Goal: Book appointment/travel/reservation

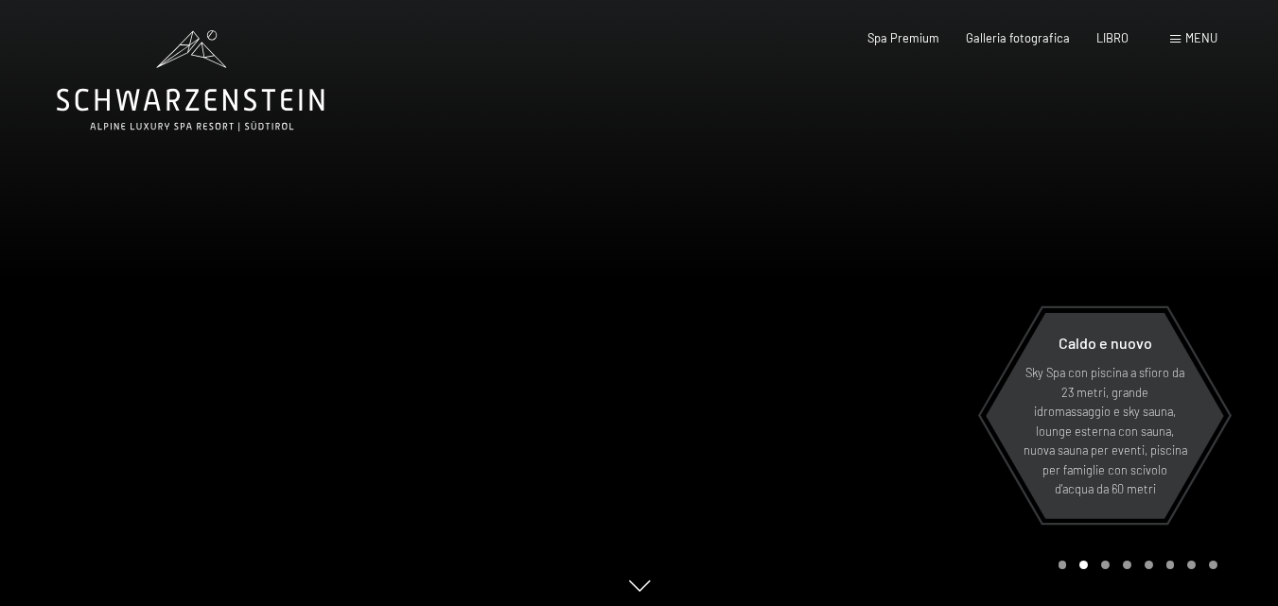
click at [1195, 33] on font "menu" at bounding box center [1201, 37] width 32 height 15
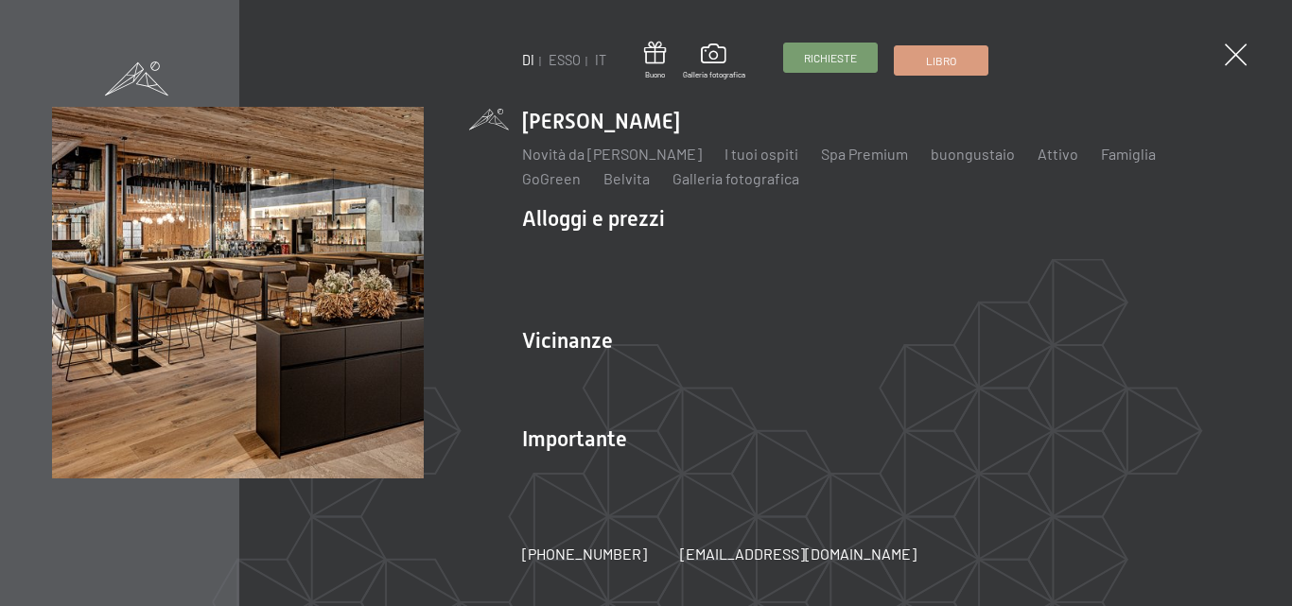
click at [798, 59] on link "Richieste" at bounding box center [830, 58] width 93 height 28
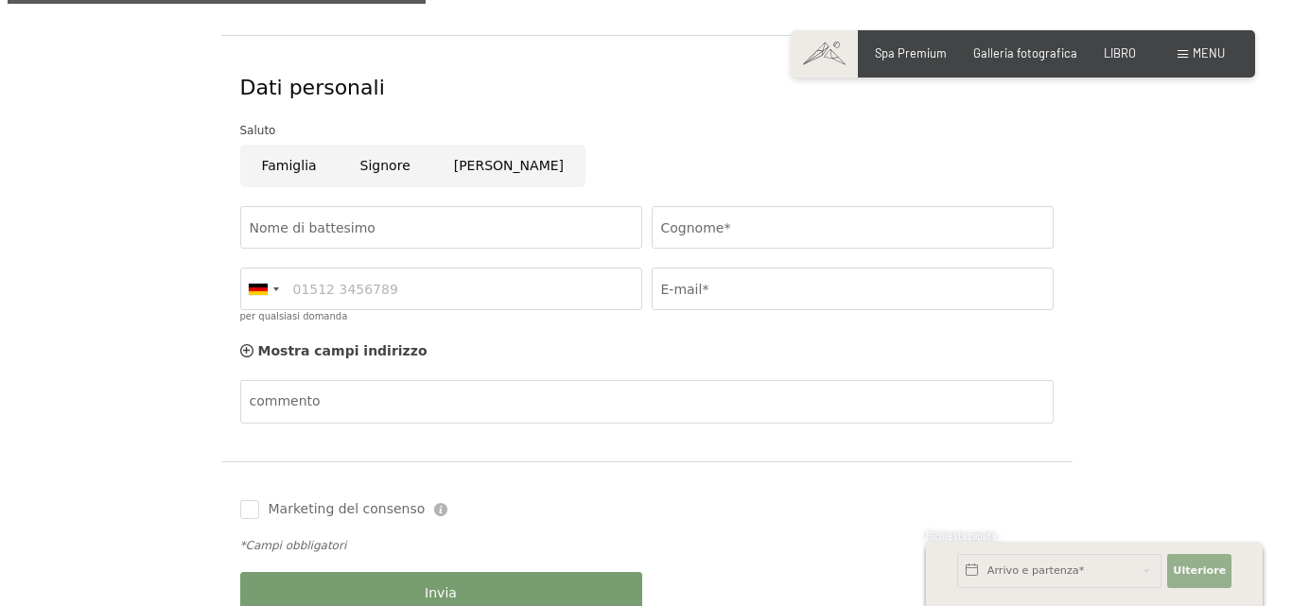
scroll to position [568, 0]
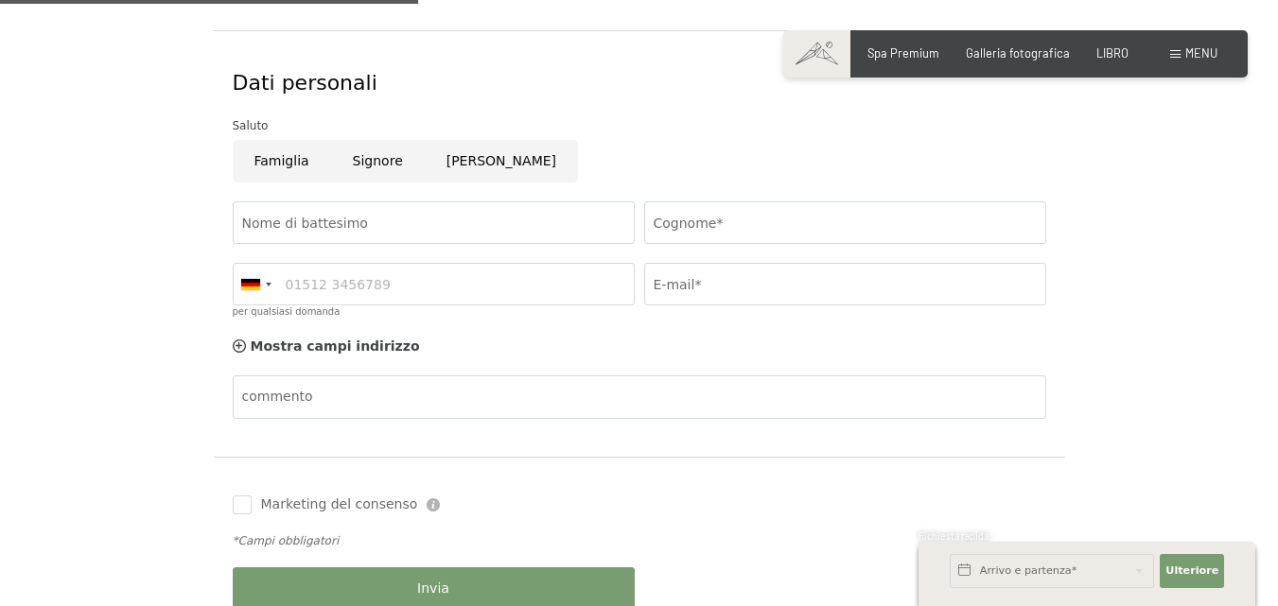
click at [1201, 45] on div "Libro Richieste Spa Premium Galleria fotografica LIBRO menu DI ESSO IT Buono Ga…" at bounding box center [1016, 53] width 404 height 17
click at [1174, 46] on div "menu" at bounding box center [1193, 53] width 47 height 17
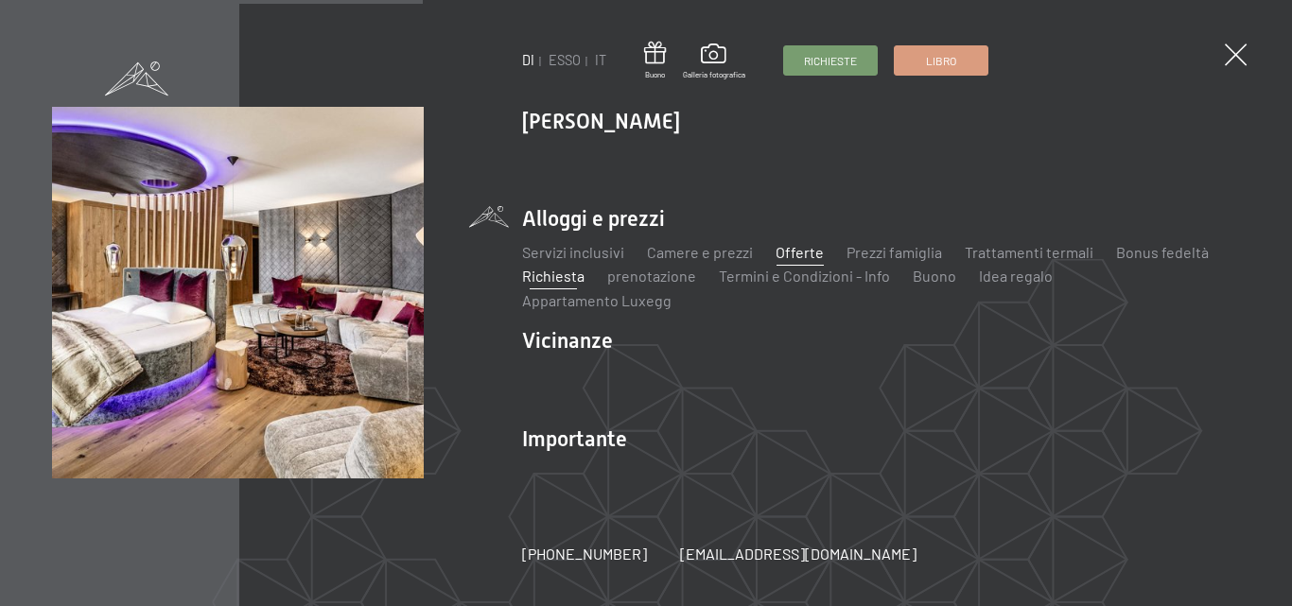
click at [800, 261] on font "Offerte" at bounding box center [800, 252] width 48 height 18
click at [629, 284] on font "prenotazione" at bounding box center [651, 276] width 89 height 18
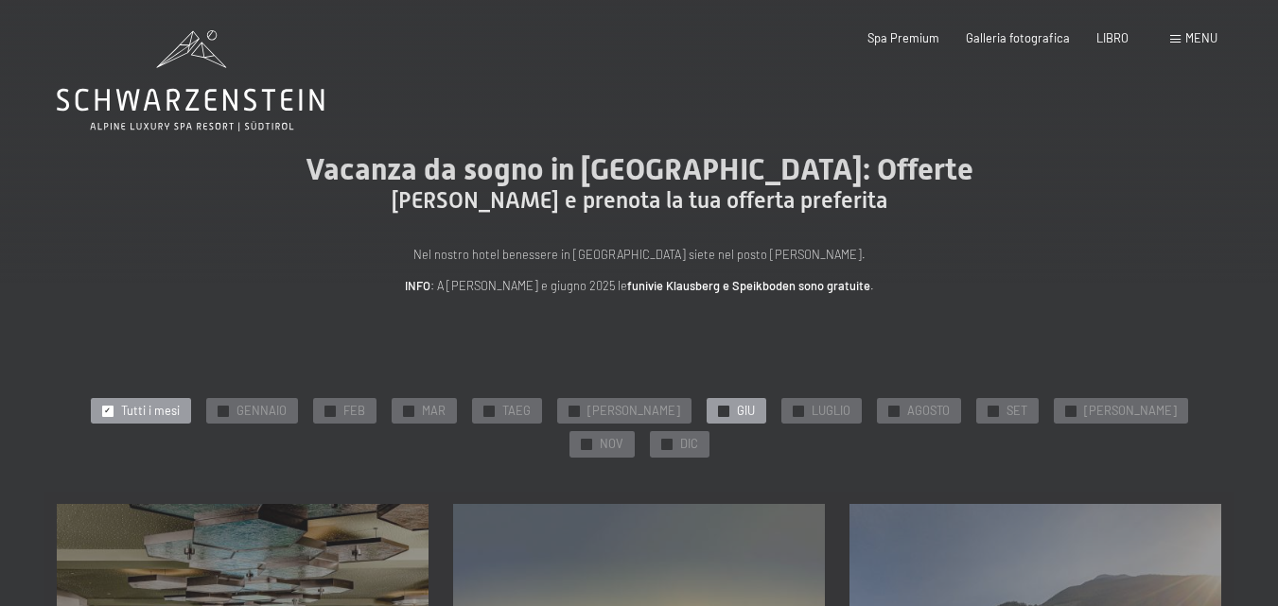
click at [737, 412] on font "GIU" at bounding box center [746, 410] width 18 height 15
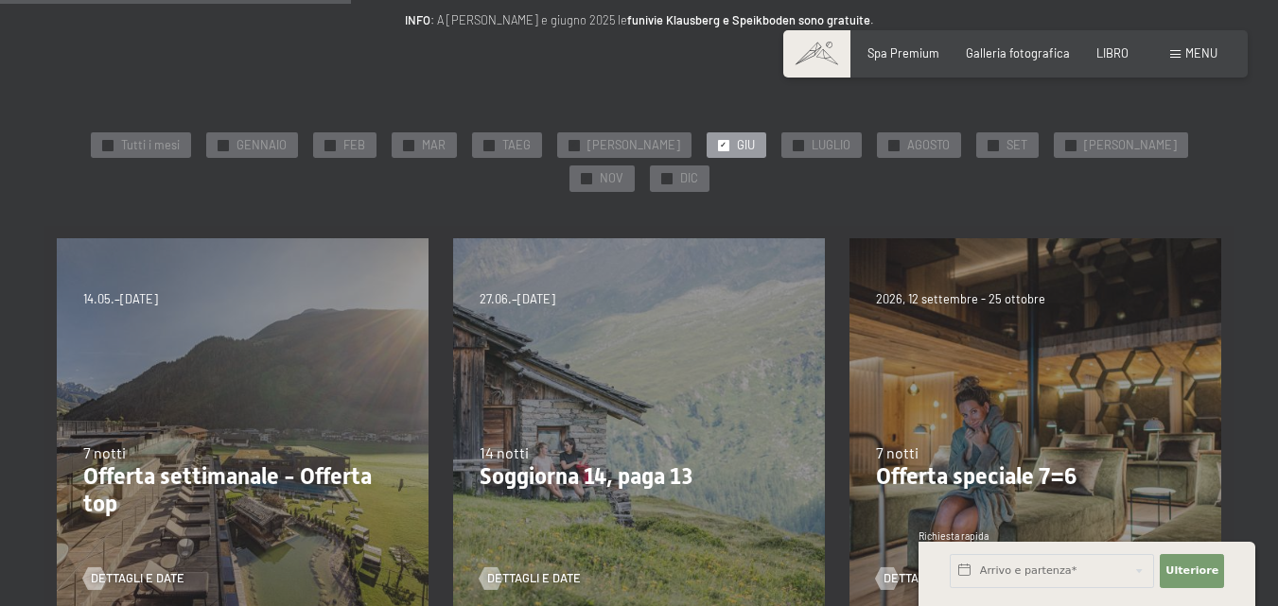
scroll to position [378, 0]
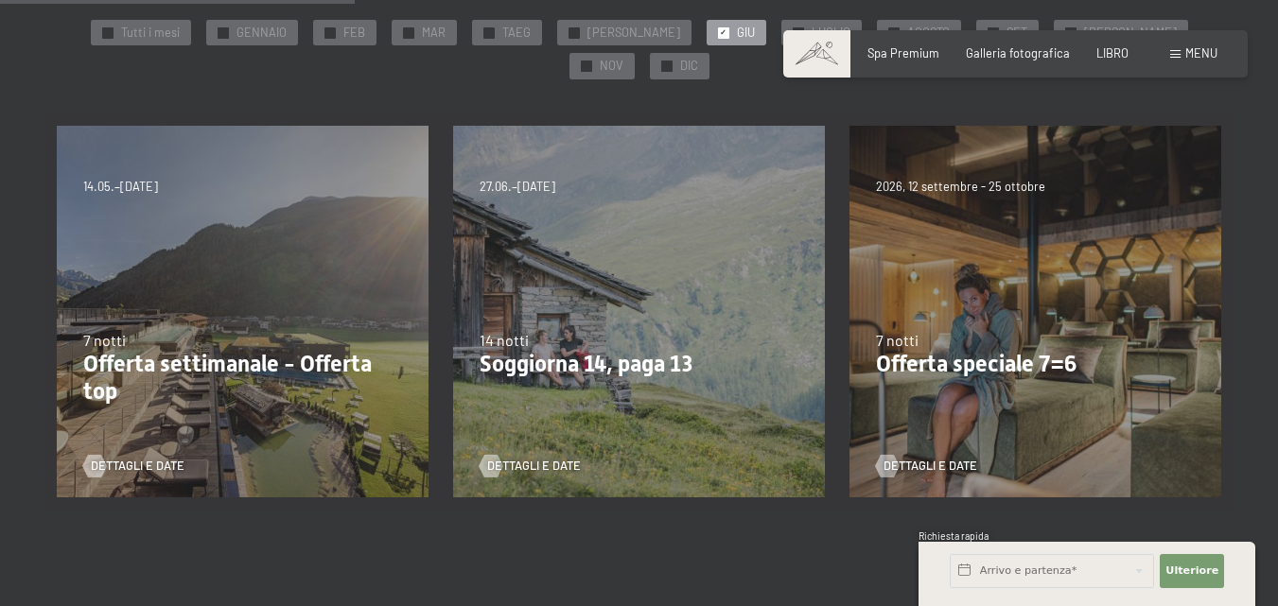
click at [130, 330] on div "7 notti" at bounding box center [242, 340] width 319 height 21
click at [132, 458] on font "Dettagli e date" at bounding box center [157, 465] width 94 height 15
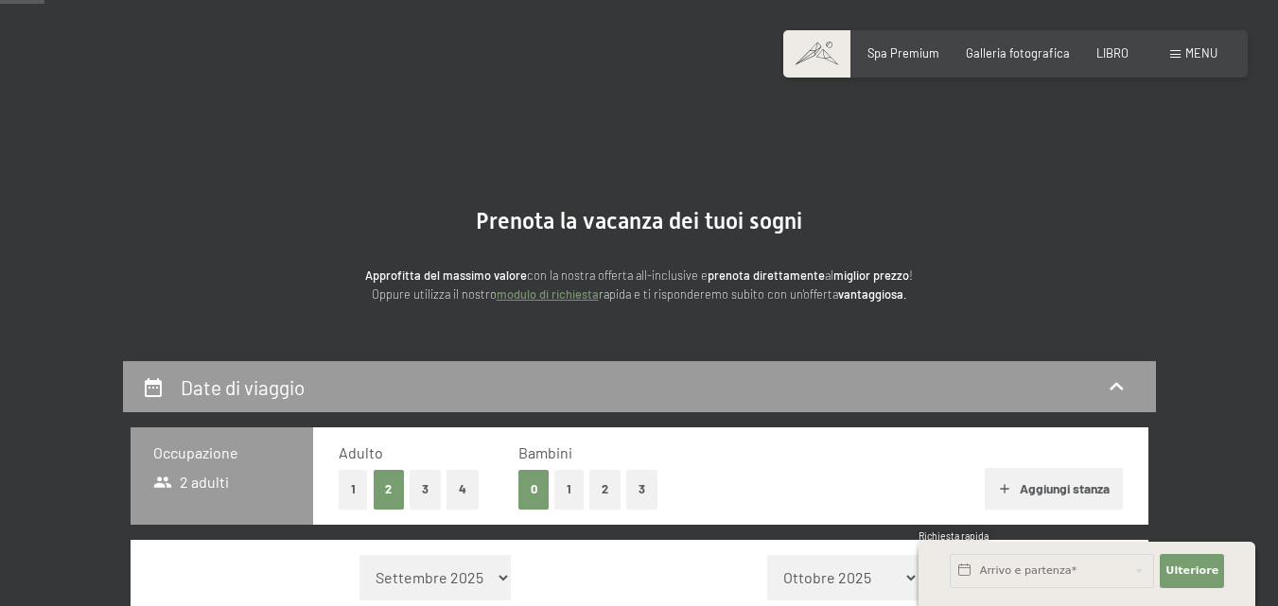
scroll to position [378, 0]
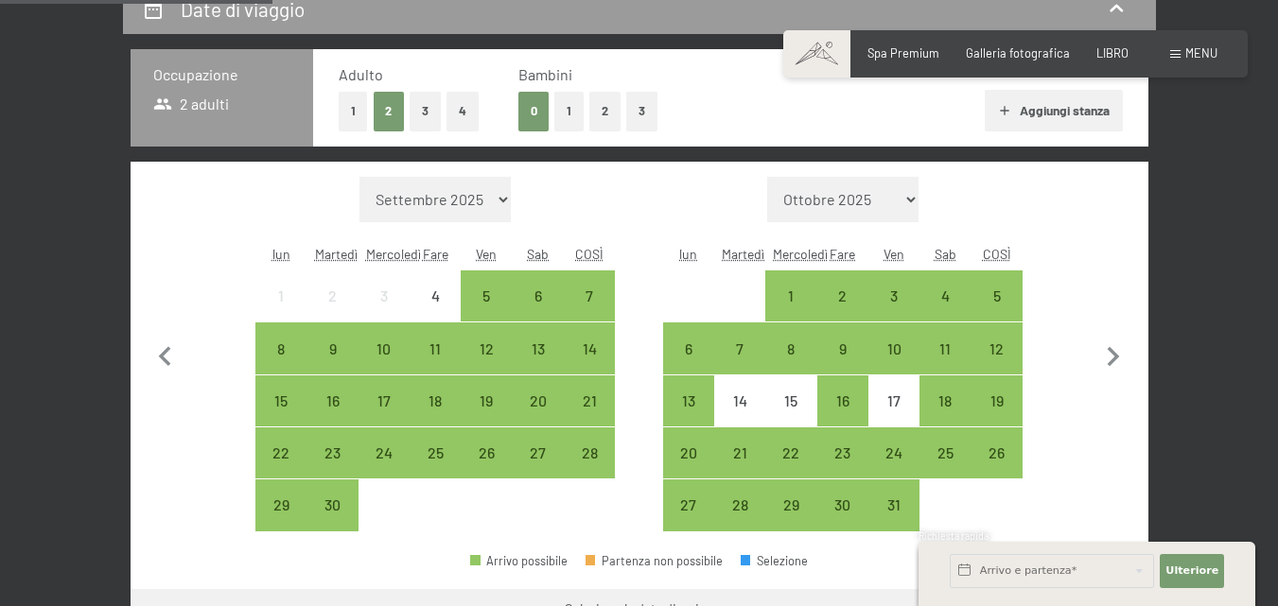
click at [903, 193] on select "Ottobre 2025 Novembre 2025 Dicembre 2025 Gennaio 2026 Febbraio 2026 Marzo 2026 …" at bounding box center [842, 199] width 151 height 45
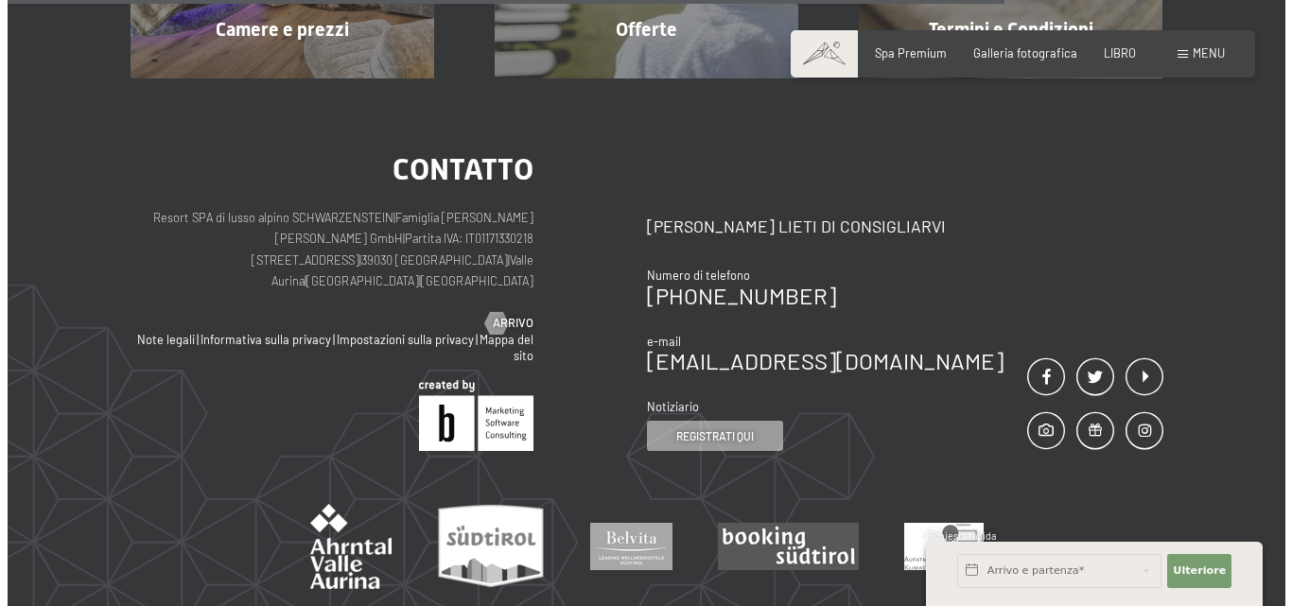
scroll to position [879, 0]
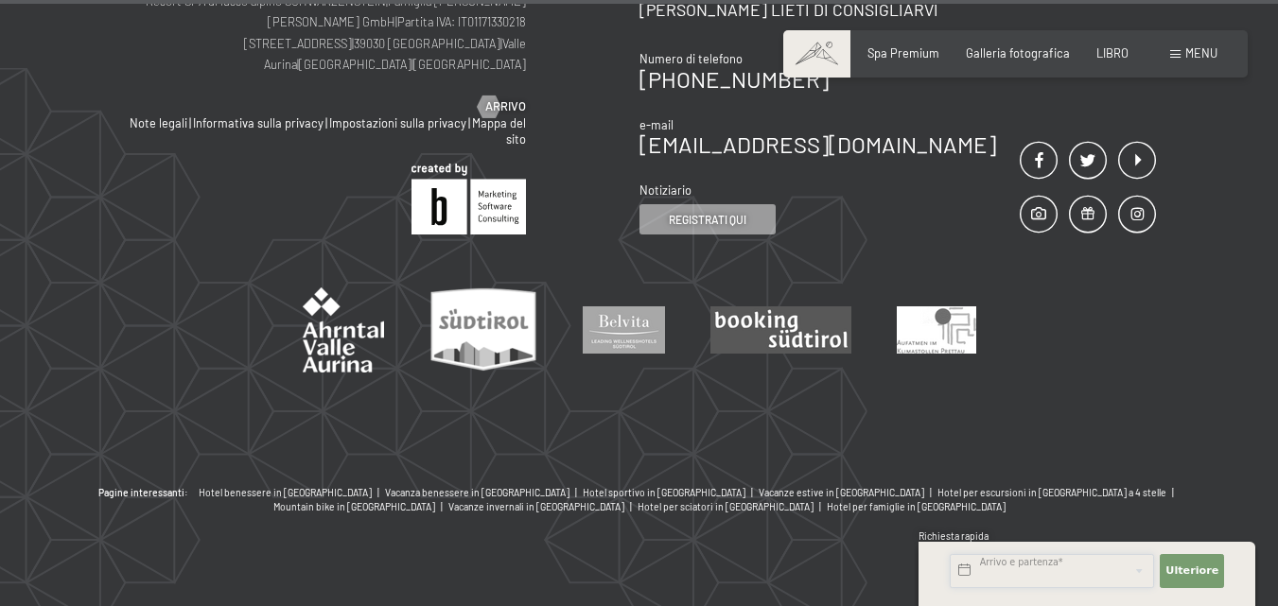
click at [994, 564] on input "text" at bounding box center [1052, 571] width 204 height 34
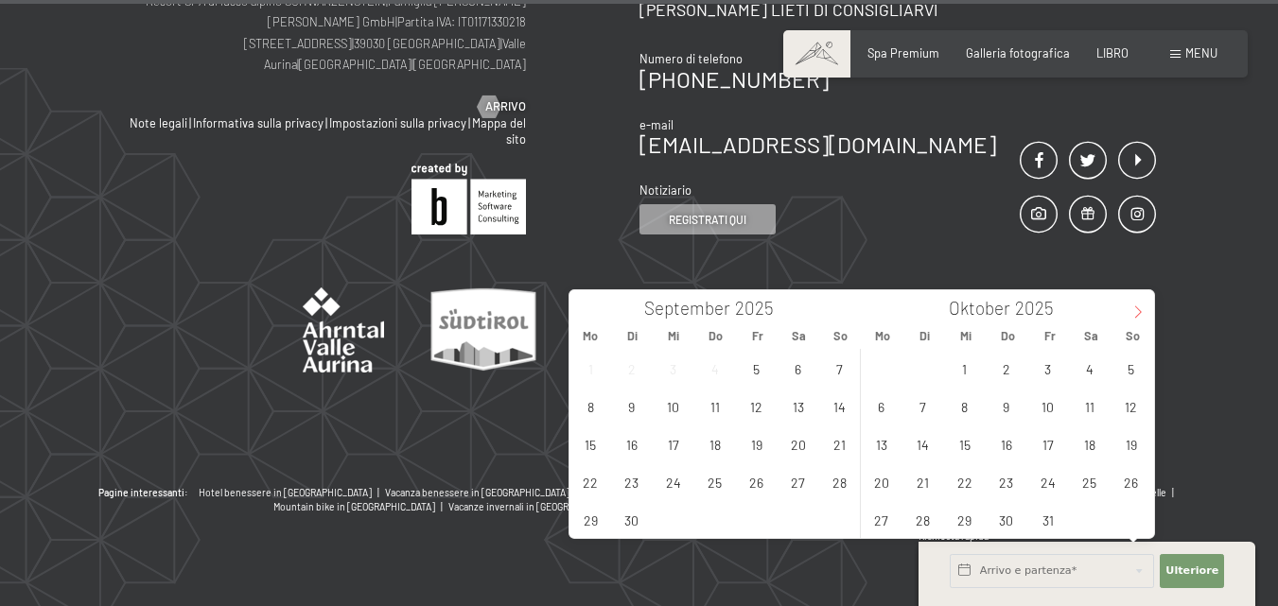
click at [1141, 309] on icon at bounding box center [1137, 312] width 13 height 13
type input "2026"
click at [1141, 306] on icon at bounding box center [1137, 312] width 13 height 13
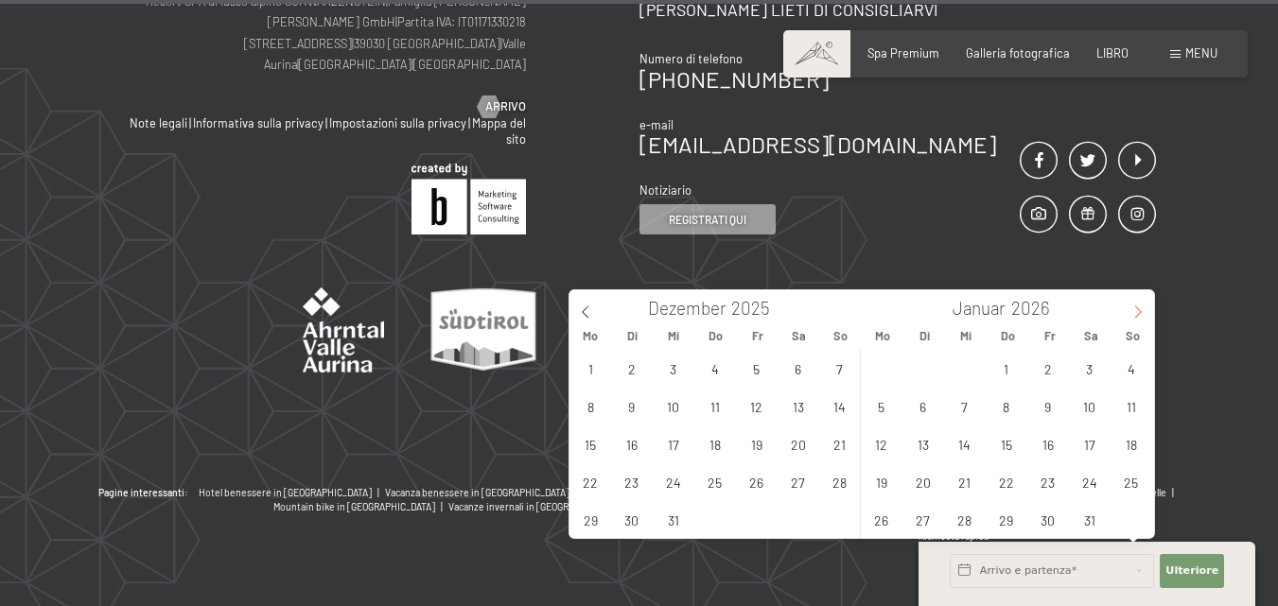
type input "2026"
click at [1141, 306] on icon at bounding box center [1137, 312] width 13 height 13
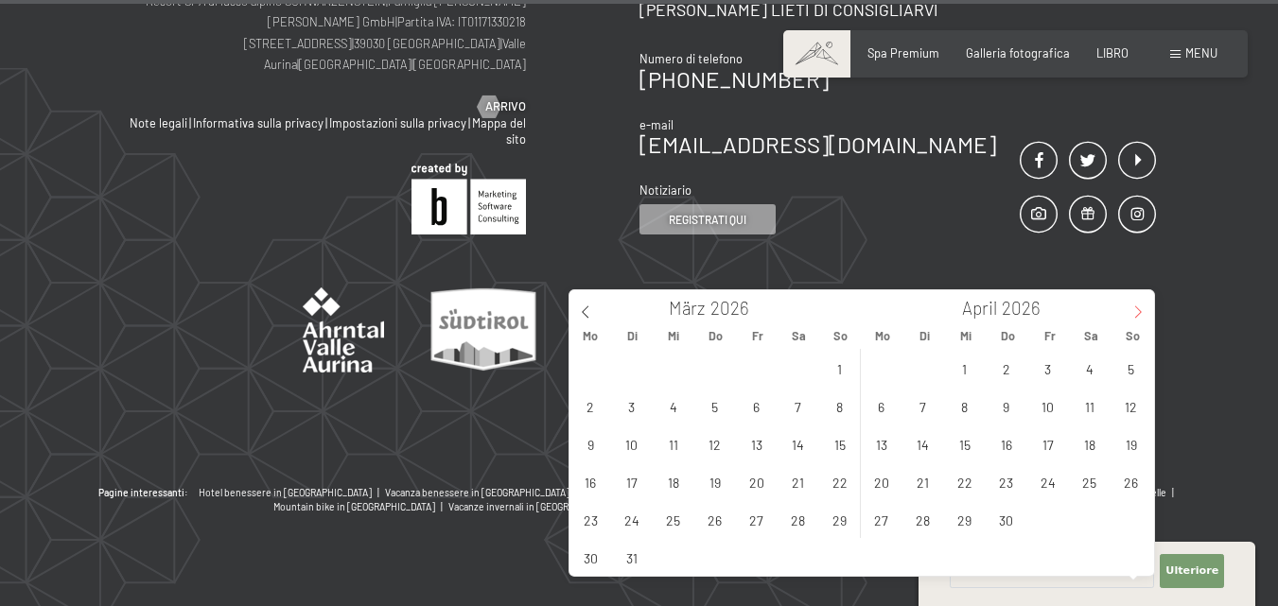
click at [1140, 305] on span at bounding box center [1138, 306] width 32 height 32
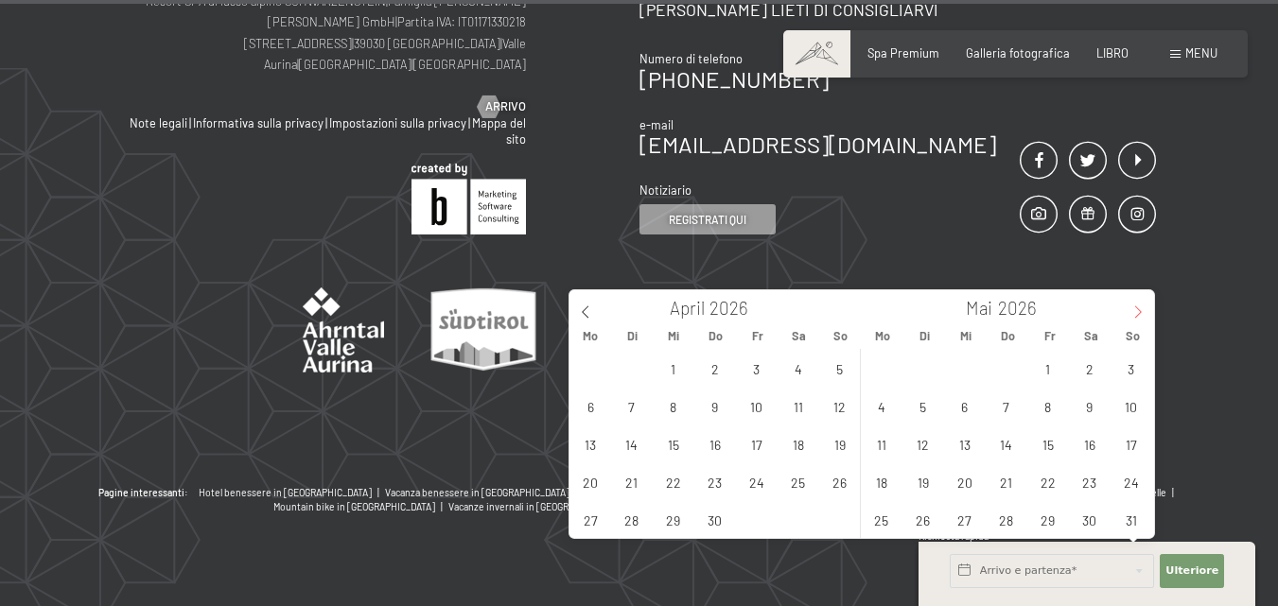
click at [1140, 305] on span at bounding box center [1138, 306] width 32 height 32
click at [925, 482] on span "23" at bounding box center [922, 482] width 37 height 37
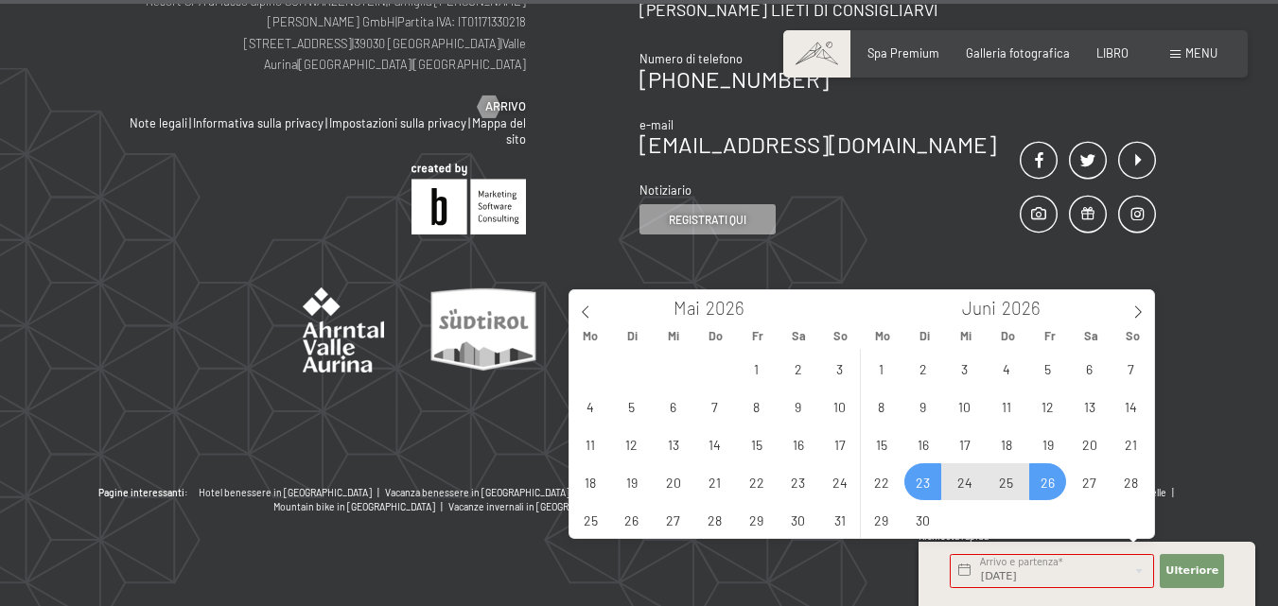
click at [1048, 485] on span "26" at bounding box center [1047, 482] width 37 height 37
type input "Di. 23.06.2026 - Fr. 26.06.2026"
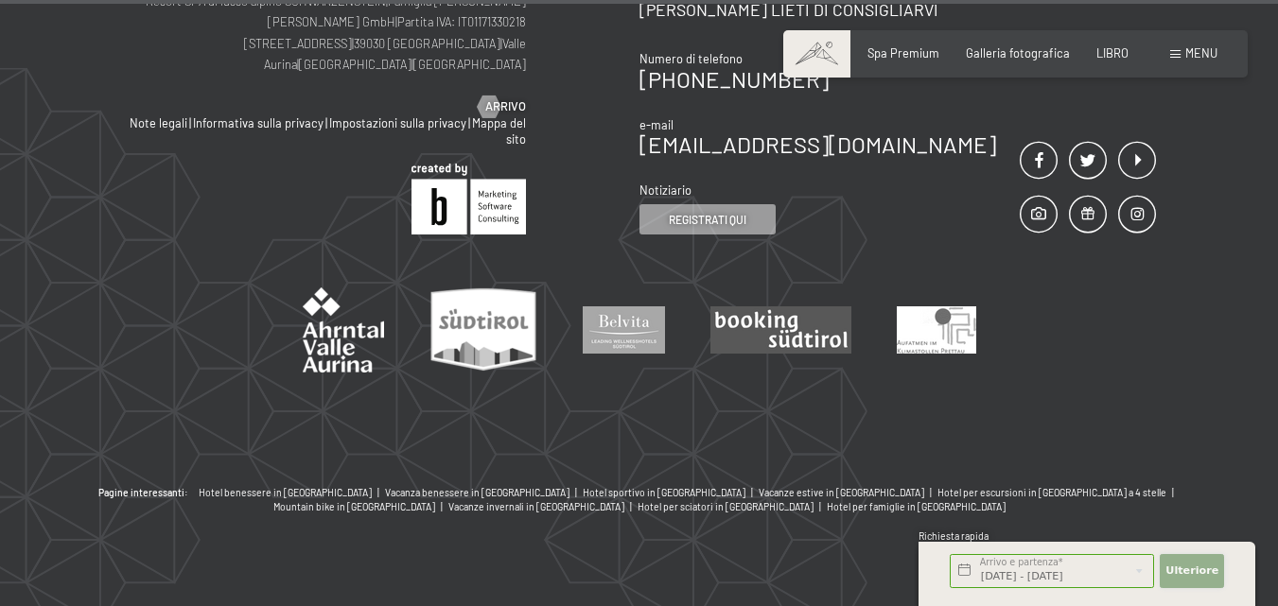
click at [1183, 579] on button "Ulteriore Nascondi i campi dell'indirizzo" at bounding box center [1192, 571] width 64 height 34
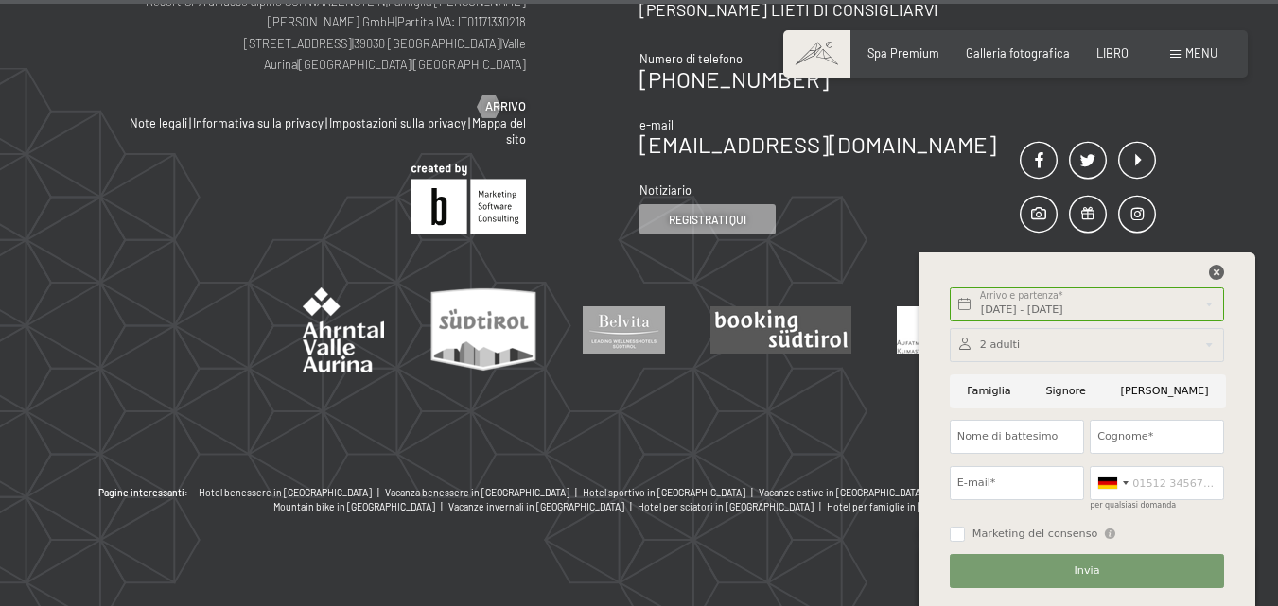
click at [1218, 265] on div "Di. 23.06.2026 - Fr. 26.06.2026 Arrivo e partenza* 3 Nächte Ulteriore Nascondi …" at bounding box center [1087, 430] width 299 height 354
click at [1218, 265] on icon at bounding box center [1216, 272] width 15 height 15
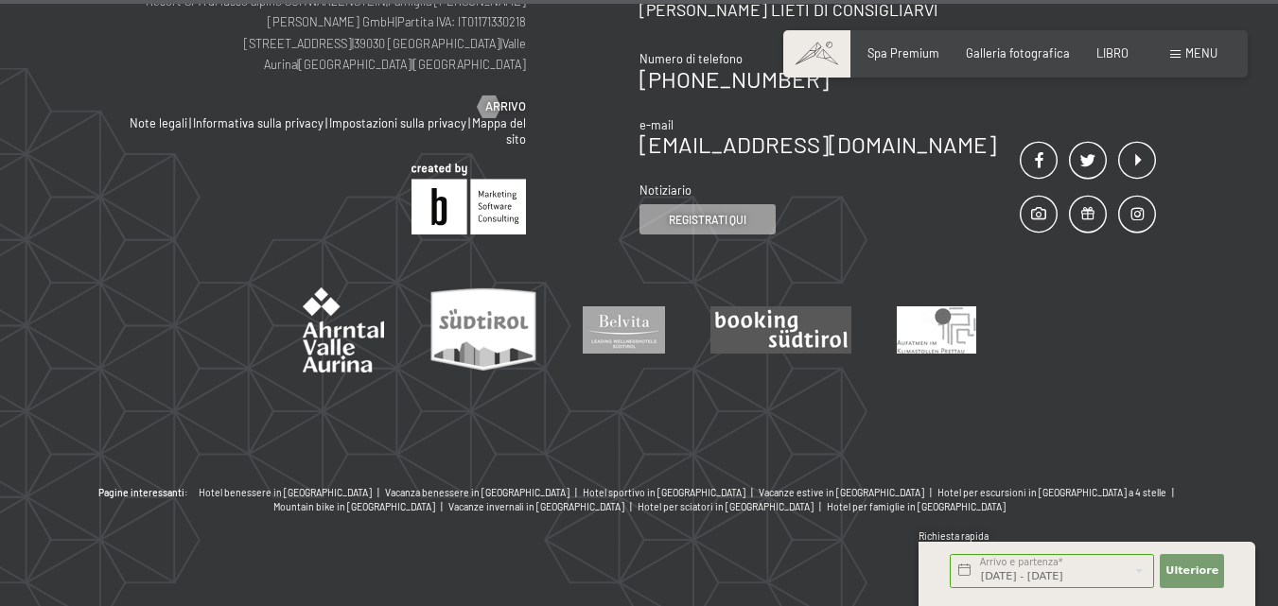
click at [1189, 48] on font "menu" at bounding box center [1201, 52] width 32 height 15
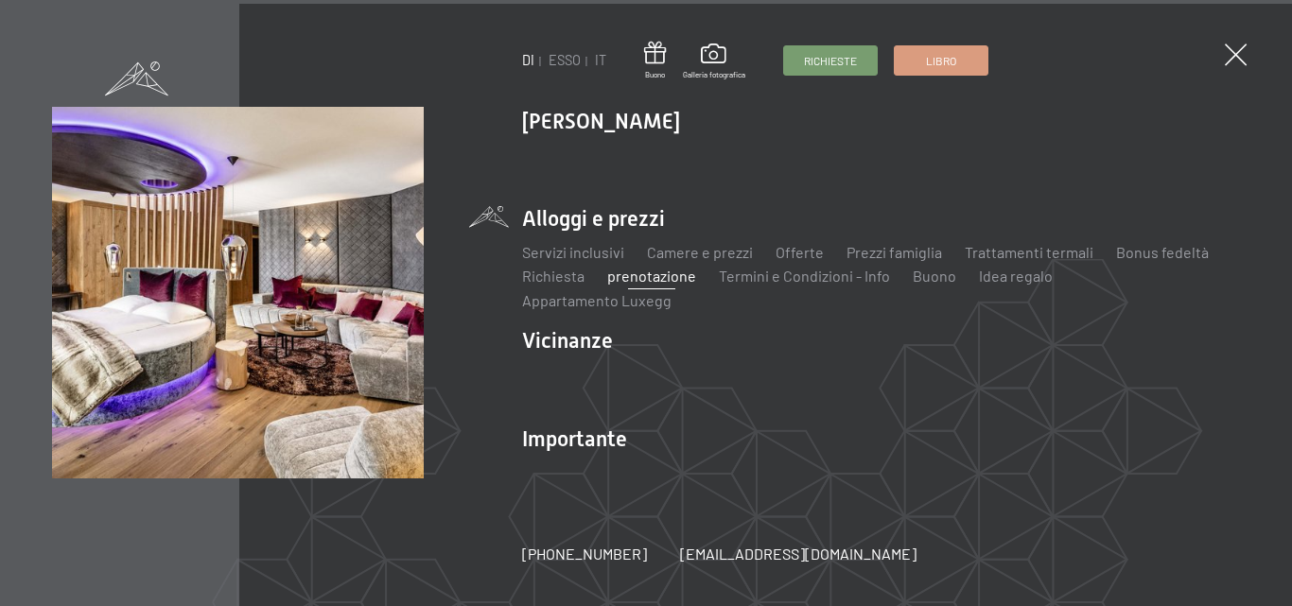
click at [628, 285] on font "prenotazione" at bounding box center [651, 276] width 89 height 18
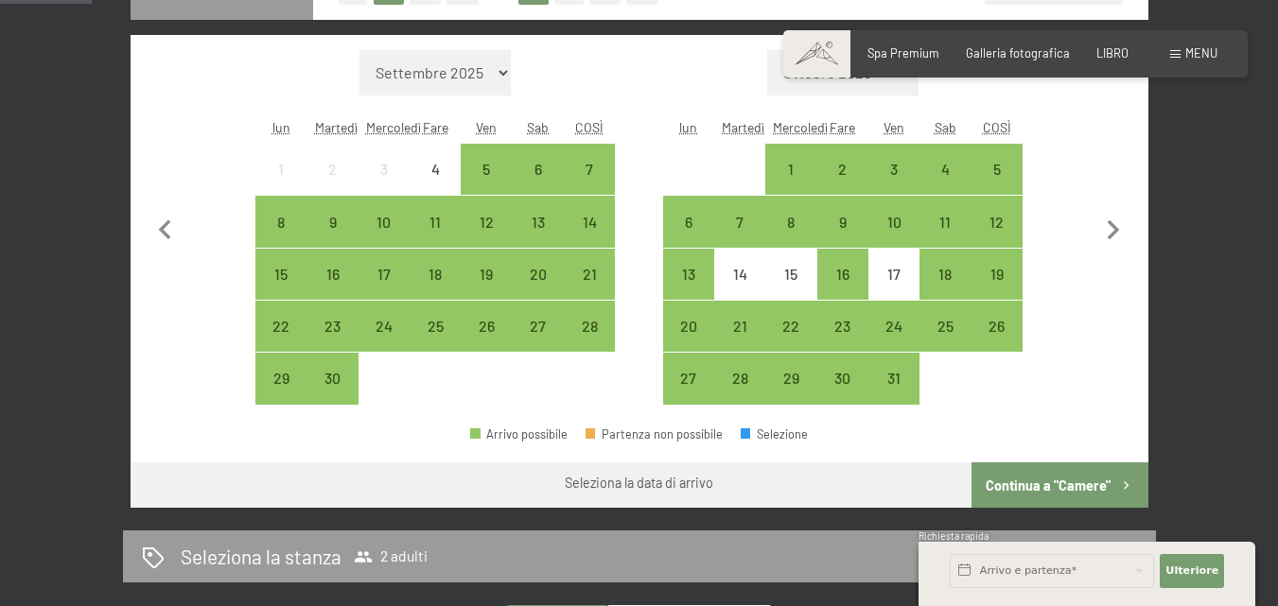
scroll to position [473, 0]
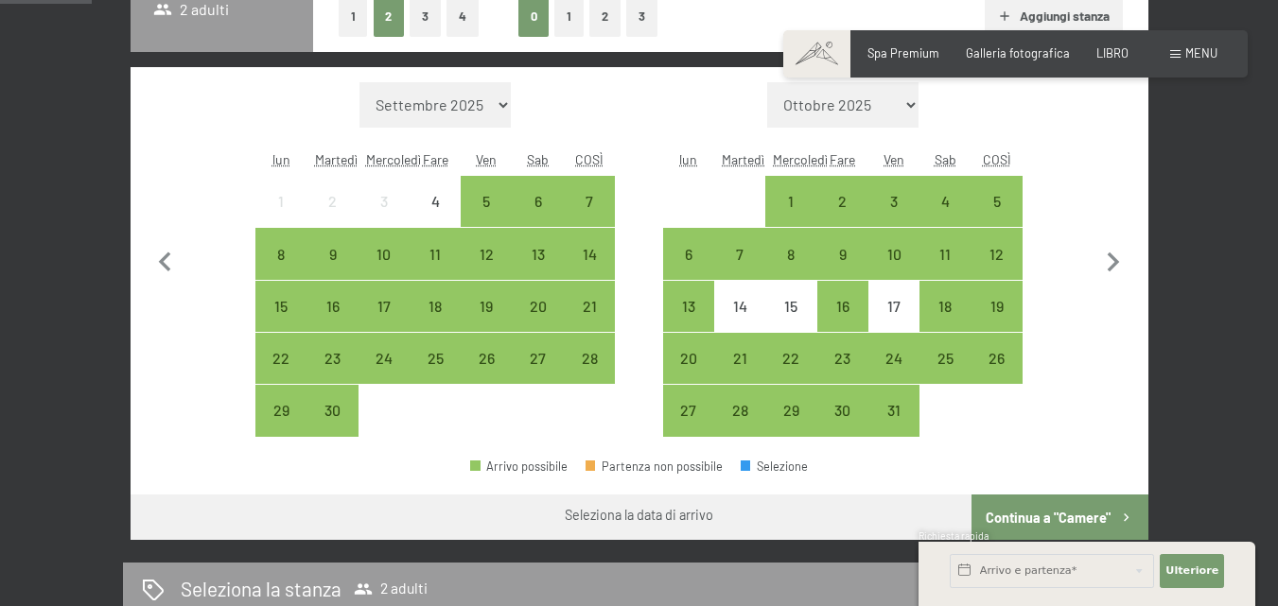
click at [915, 100] on select "Ottobre 2025 Novembre 2025 Dicembre 2025 Gennaio 2026 Febbraio 2026 Marzo 2026 …" at bounding box center [842, 104] width 151 height 45
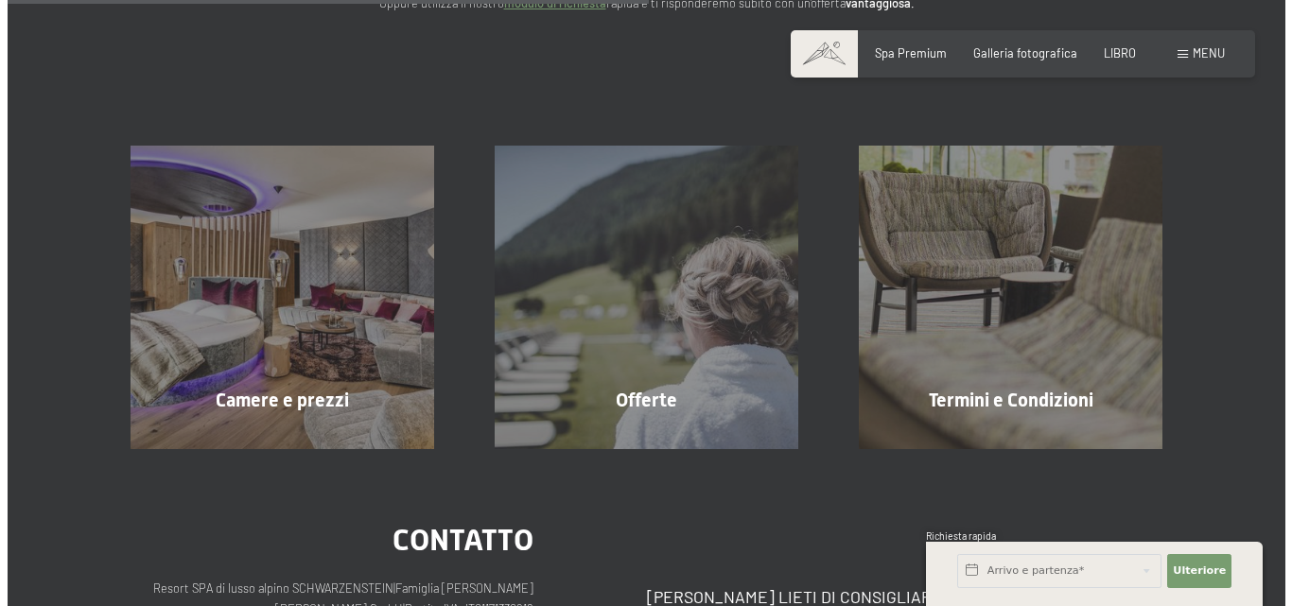
scroll to position [0, 0]
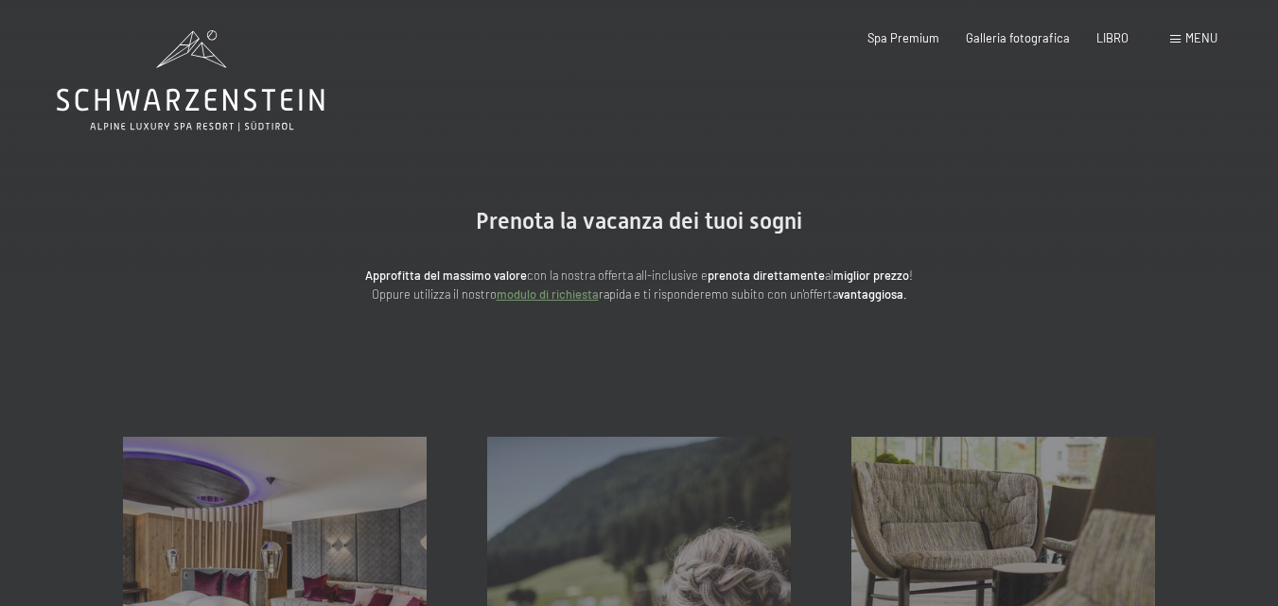
click at [1182, 35] on div "menu" at bounding box center [1193, 38] width 47 height 17
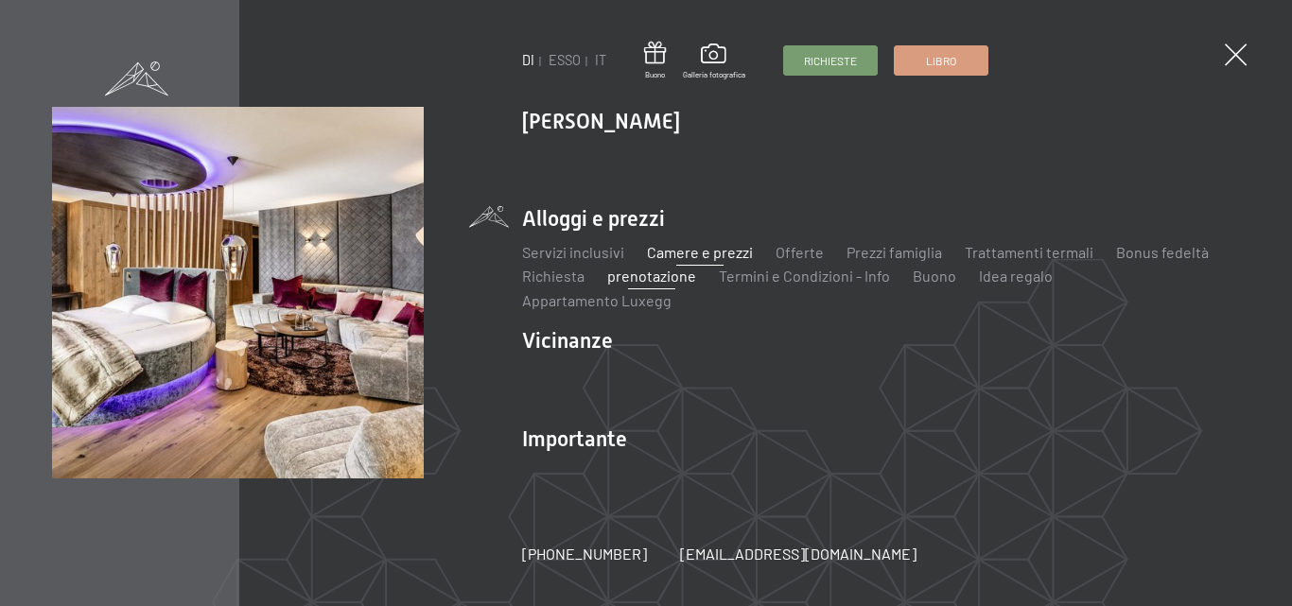
click at [698, 261] on font "Camere e prezzi" at bounding box center [700, 252] width 106 height 18
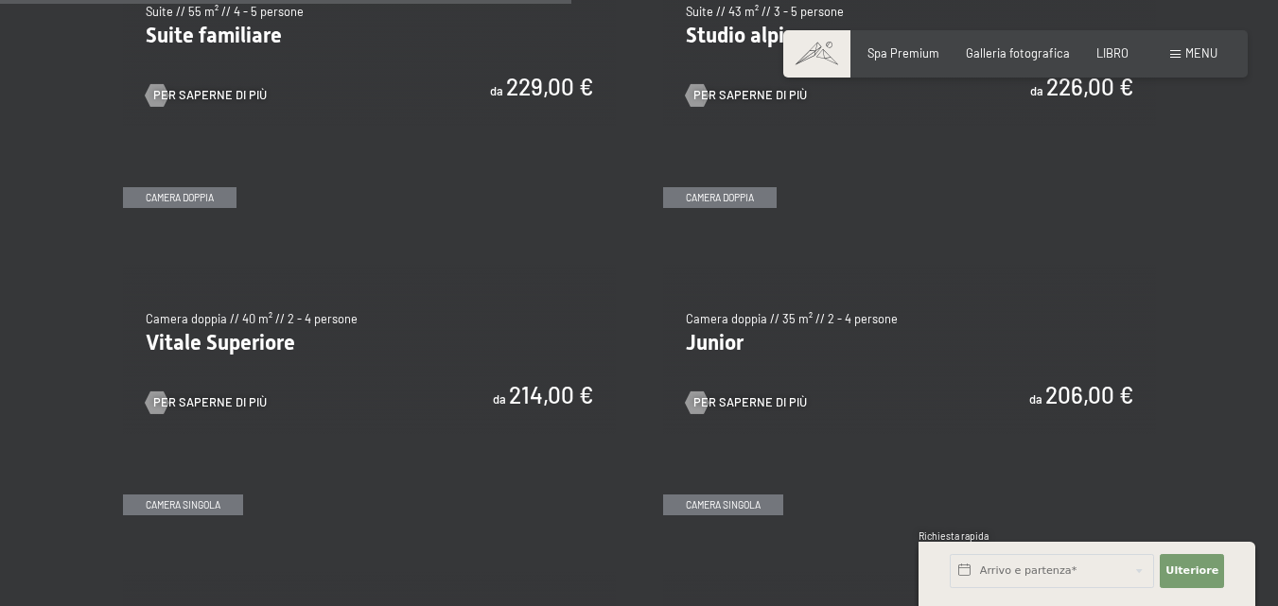
scroll to position [2081, 0]
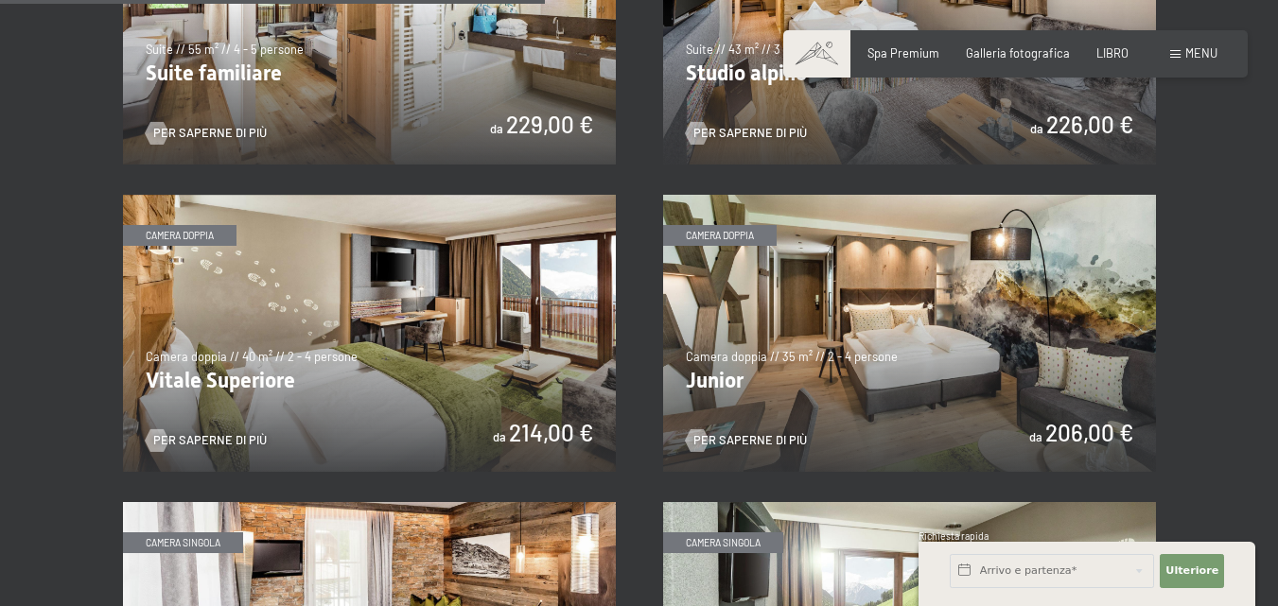
click at [934, 333] on img at bounding box center [909, 333] width 493 height 277
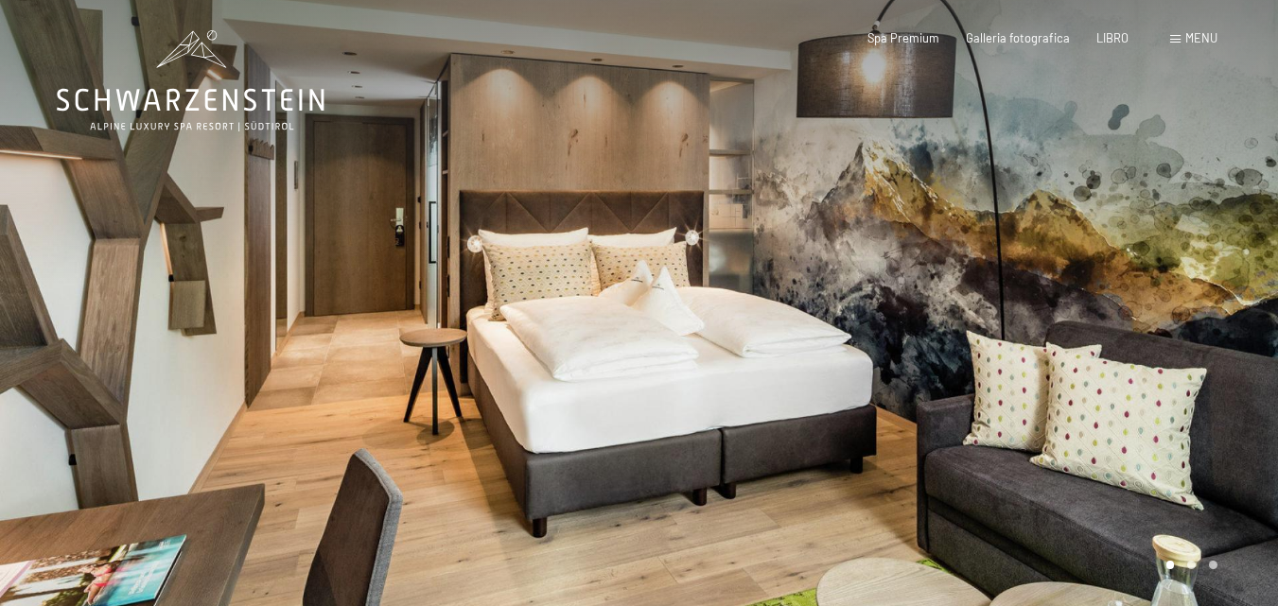
click at [1201, 315] on div at bounding box center [960, 307] width 640 height 615
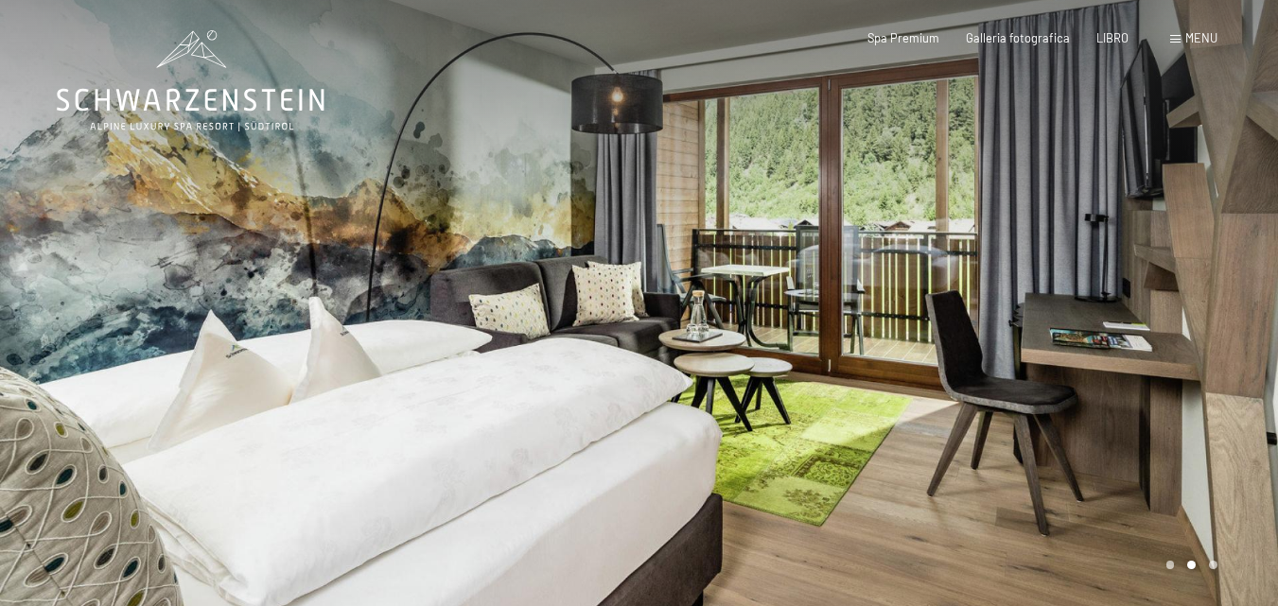
click at [1201, 313] on div at bounding box center [960, 307] width 640 height 615
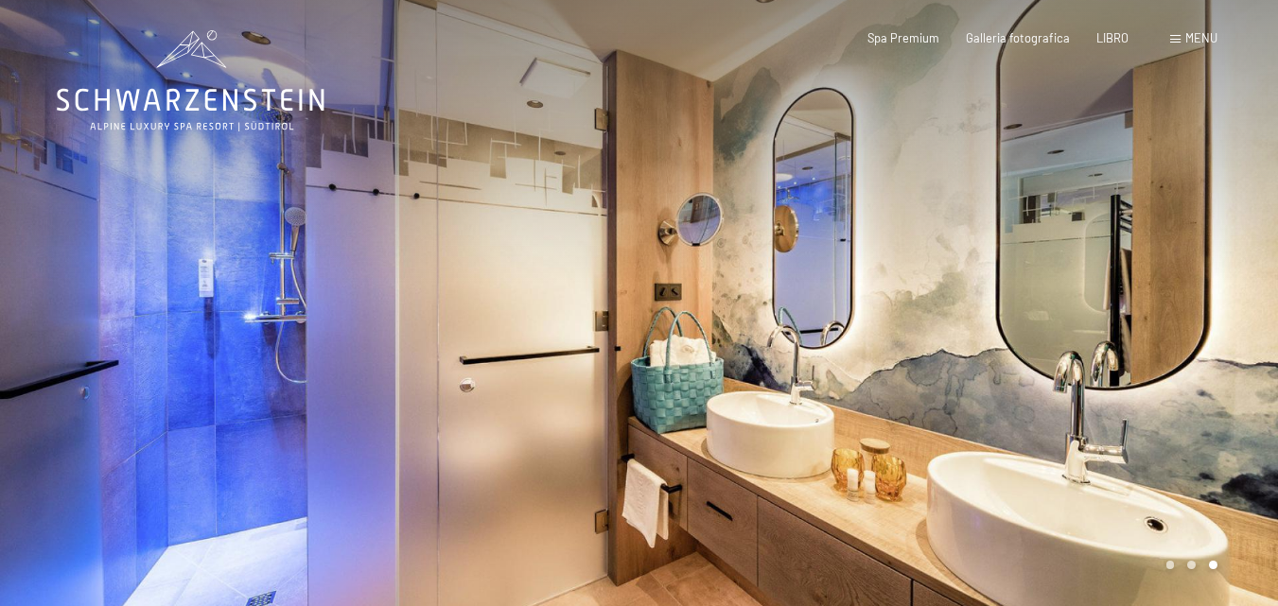
click at [1202, 312] on div at bounding box center [960, 307] width 640 height 615
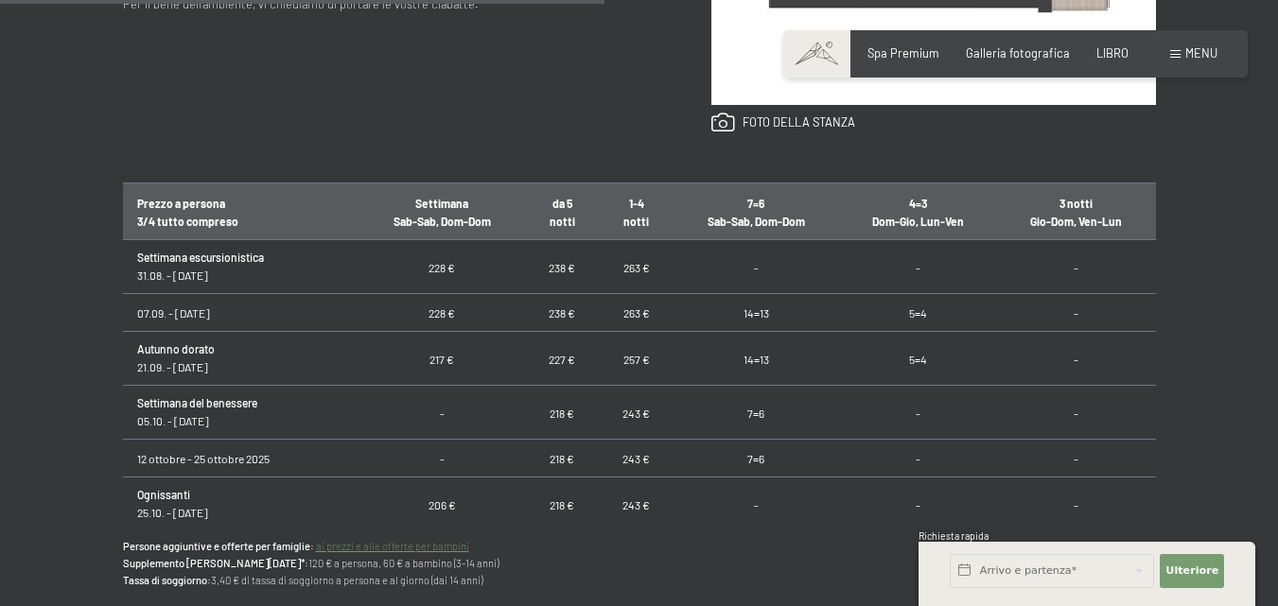
scroll to position [1135, 0]
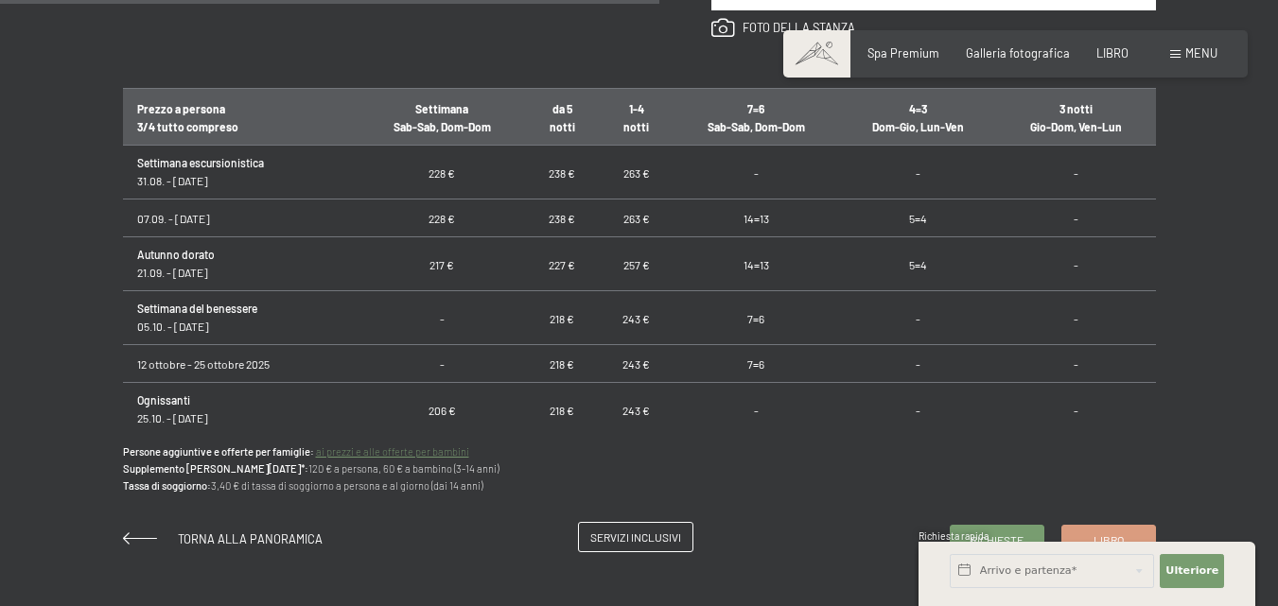
click at [651, 539] on font "Servizi inclusivi" at bounding box center [635, 537] width 91 height 13
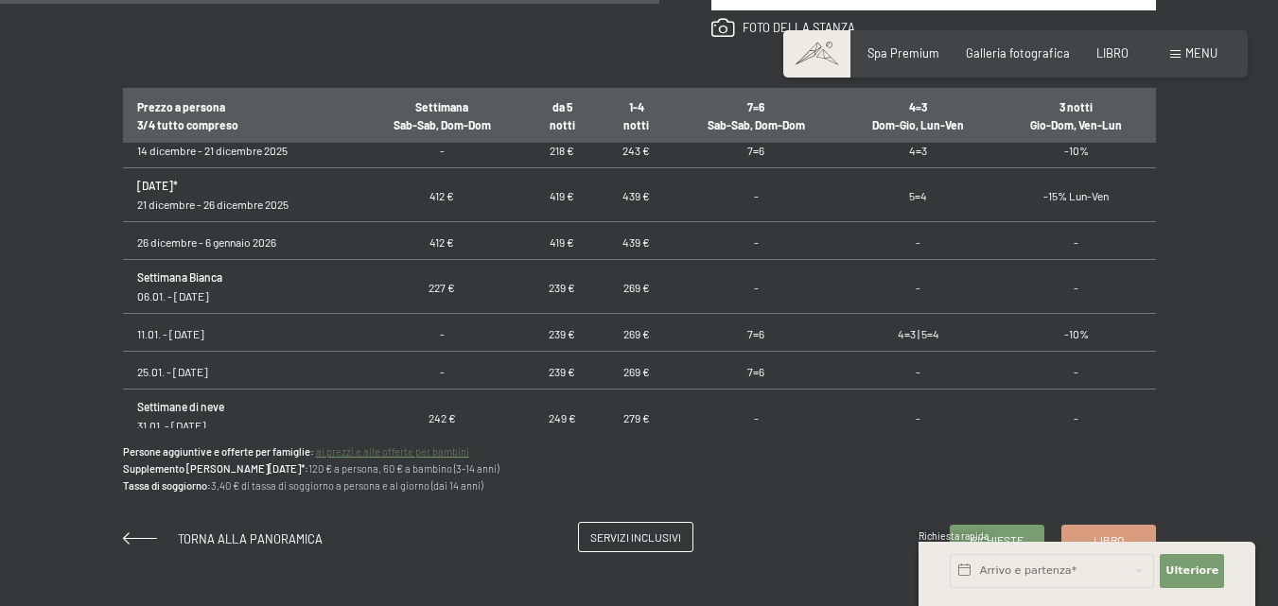
scroll to position [441, 0]
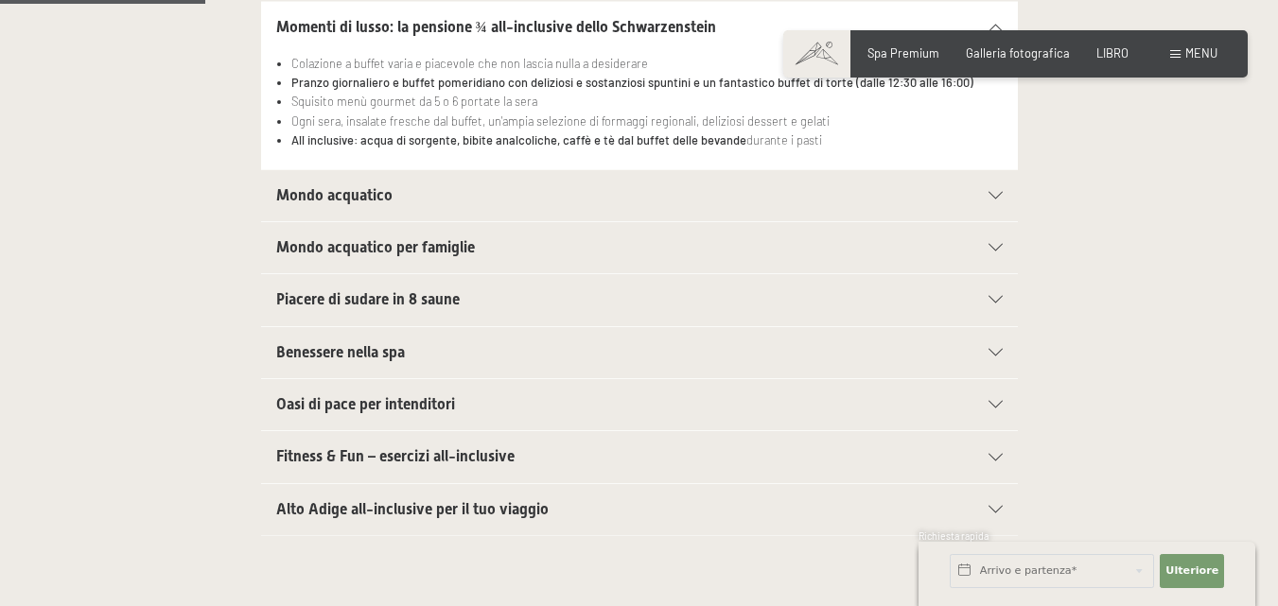
scroll to position [473, 0]
click at [993, 192] on icon at bounding box center [996, 195] width 14 height 8
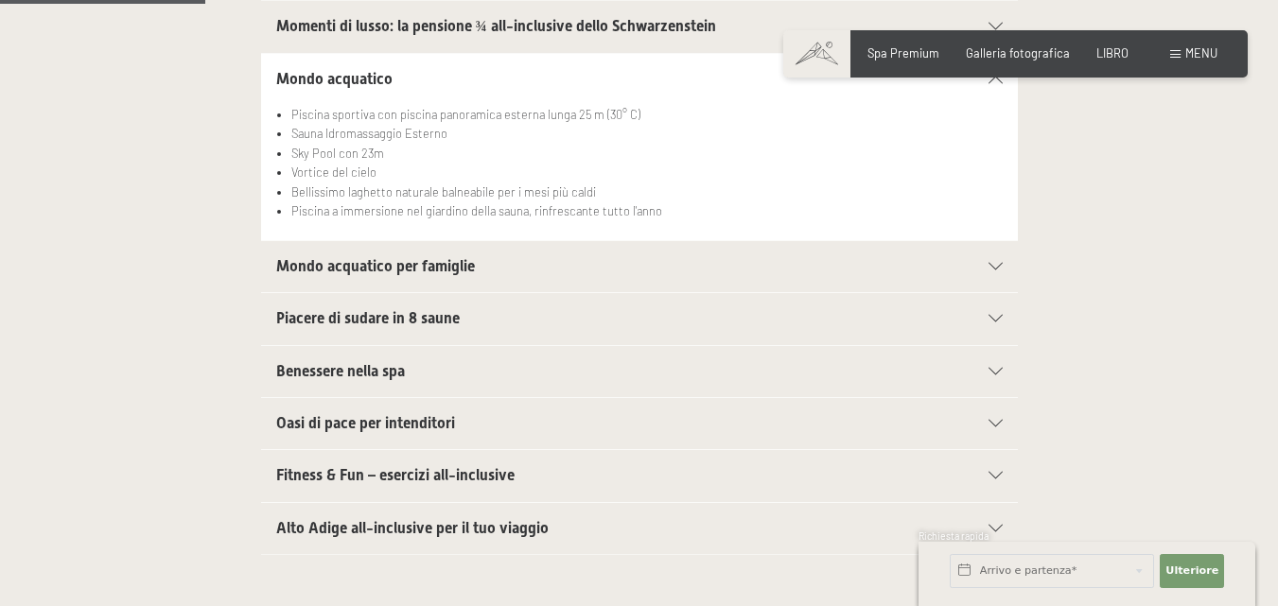
click at [993, 374] on icon at bounding box center [996, 372] width 14 height 8
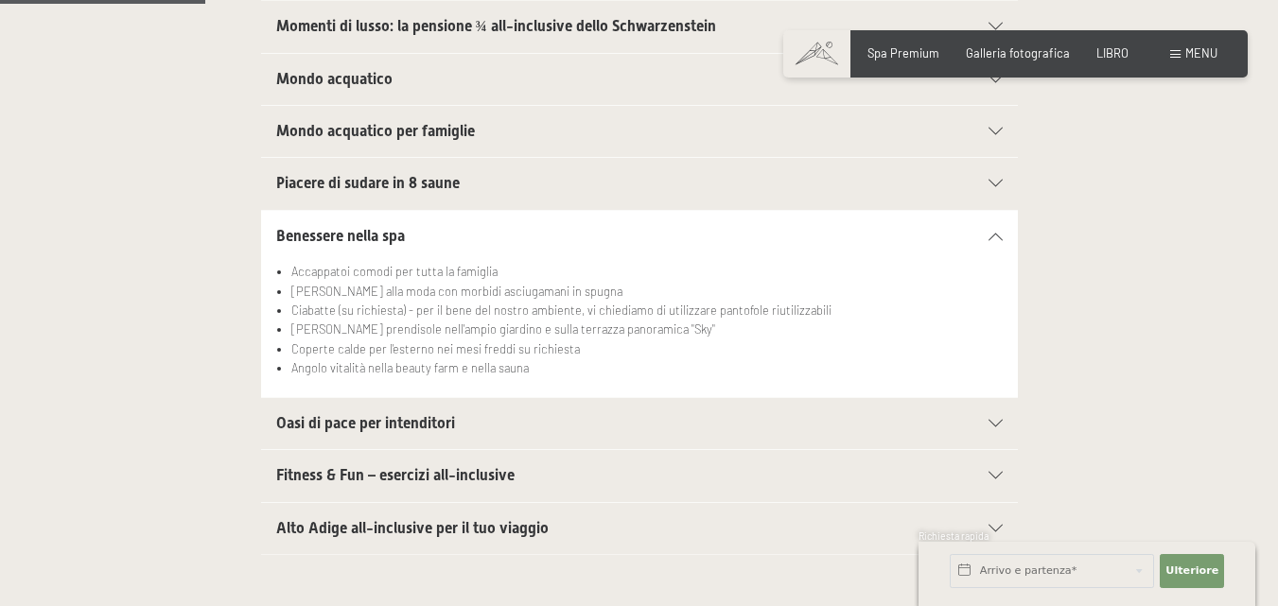
click at [1000, 423] on icon at bounding box center [996, 424] width 14 height 8
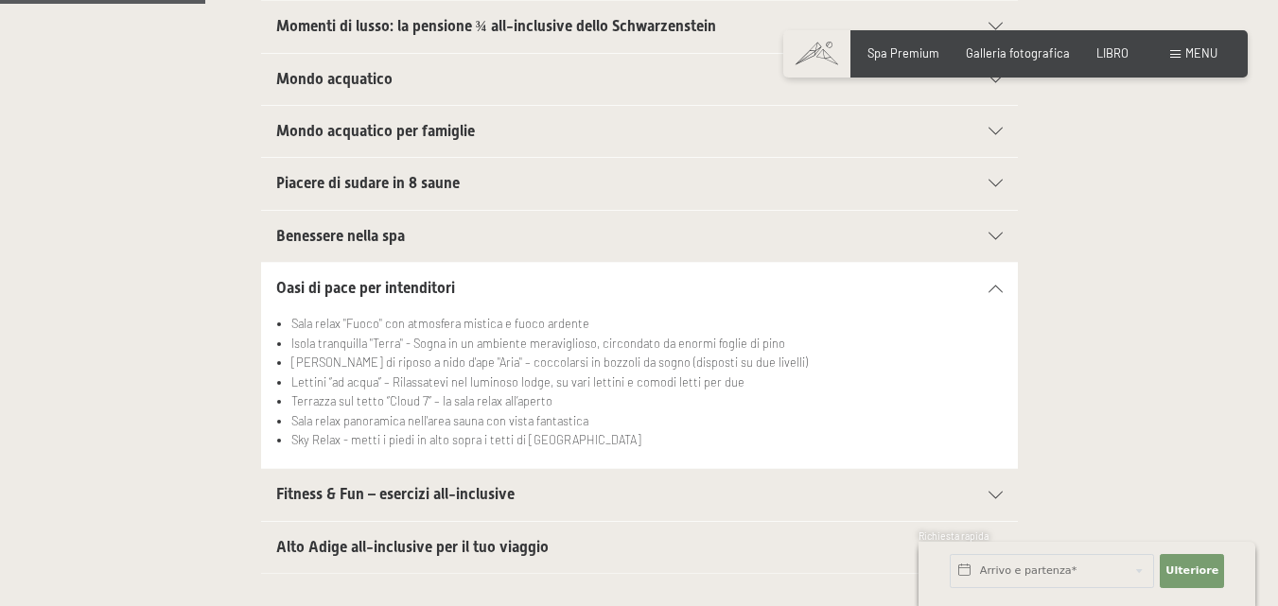
click at [996, 492] on icon at bounding box center [996, 496] width 14 height 8
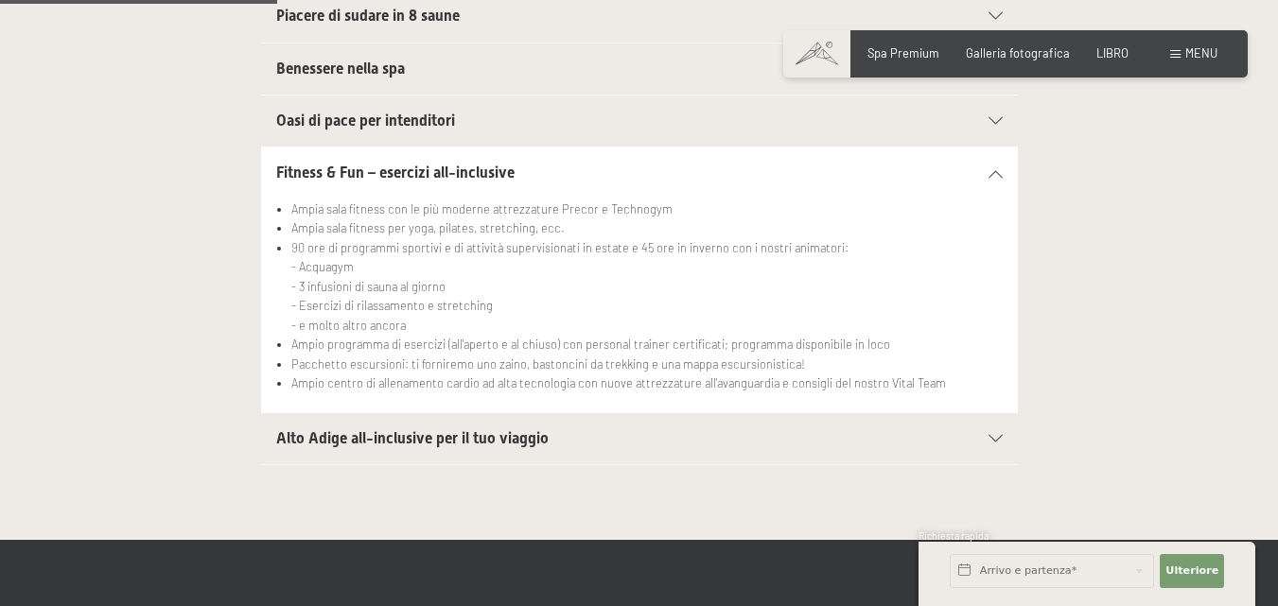
scroll to position [662, 0]
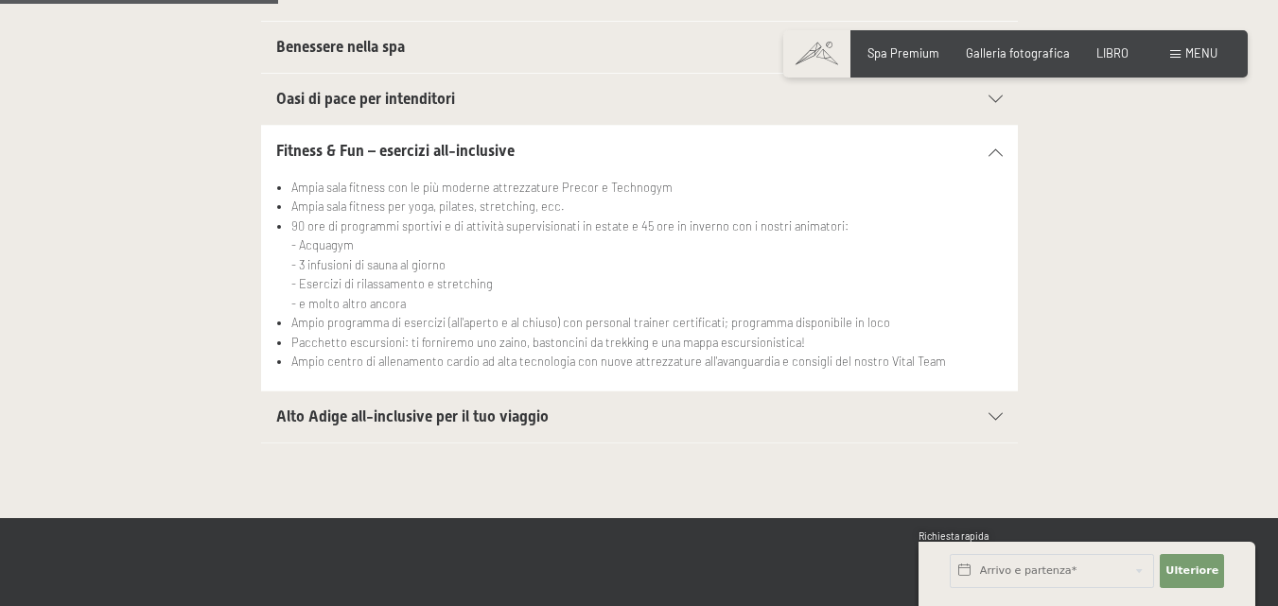
click at [993, 414] on icon at bounding box center [996, 417] width 14 height 8
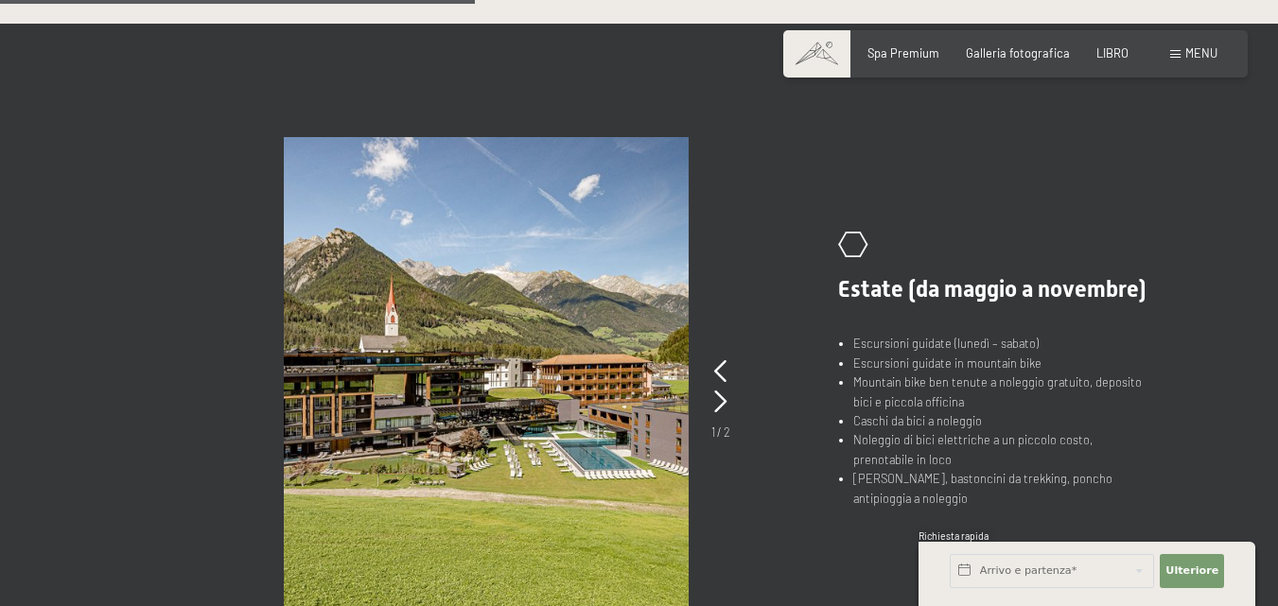
scroll to position [1135, 0]
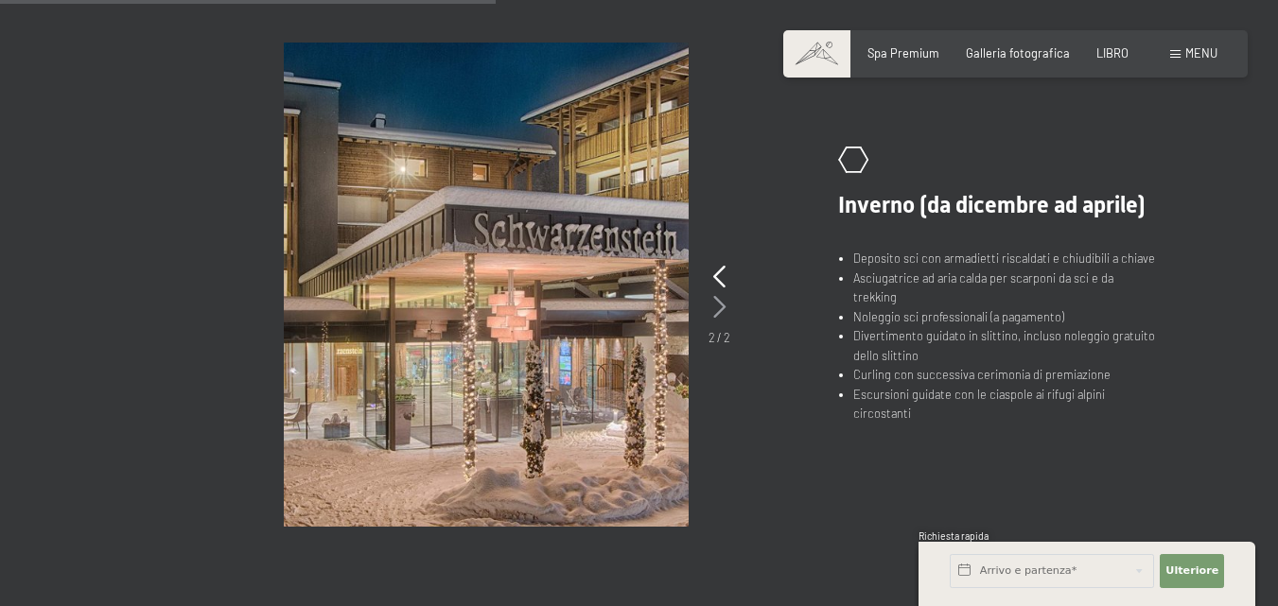
click at [718, 311] on icon at bounding box center [719, 307] width 12 height 23
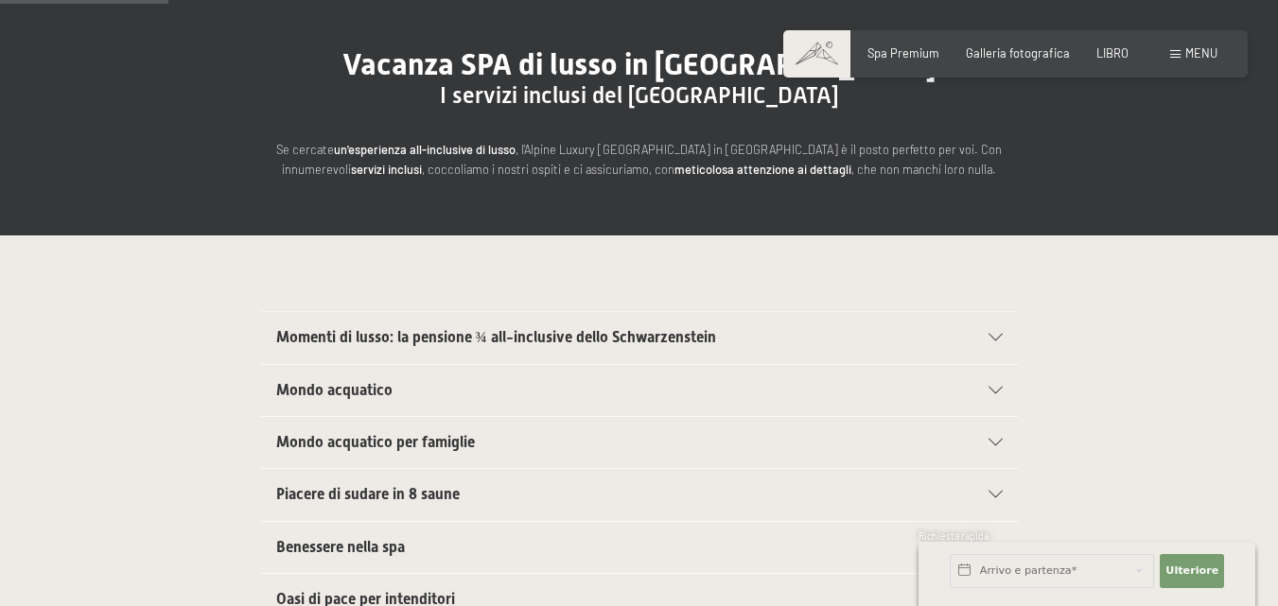
scroll to position [0, 0]
